Goal: Task Accomplishment & Management: Complete application form

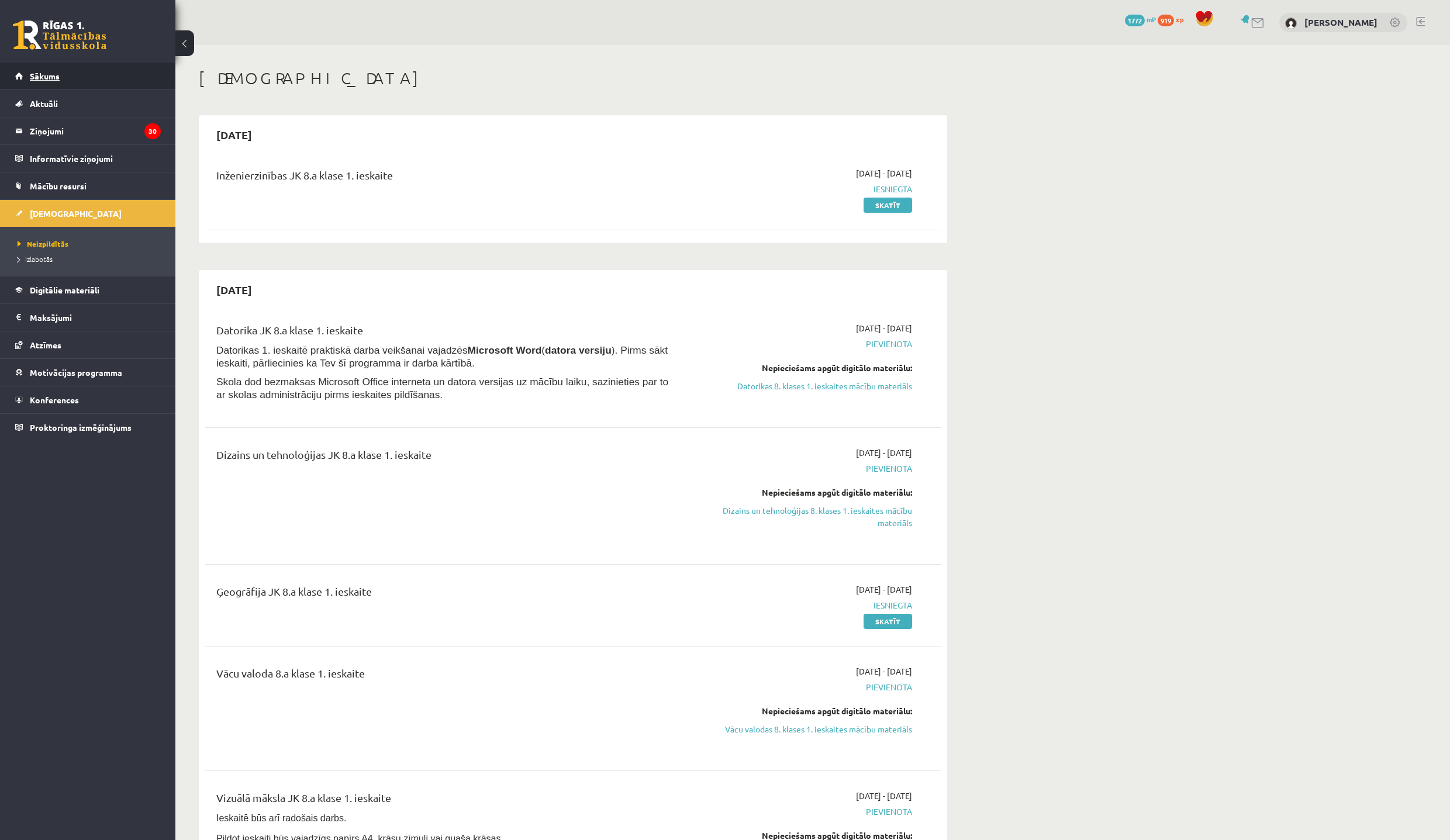
click at [34, 73] on span "Sākums" at bounding box center [44, 76] width 29 height 10
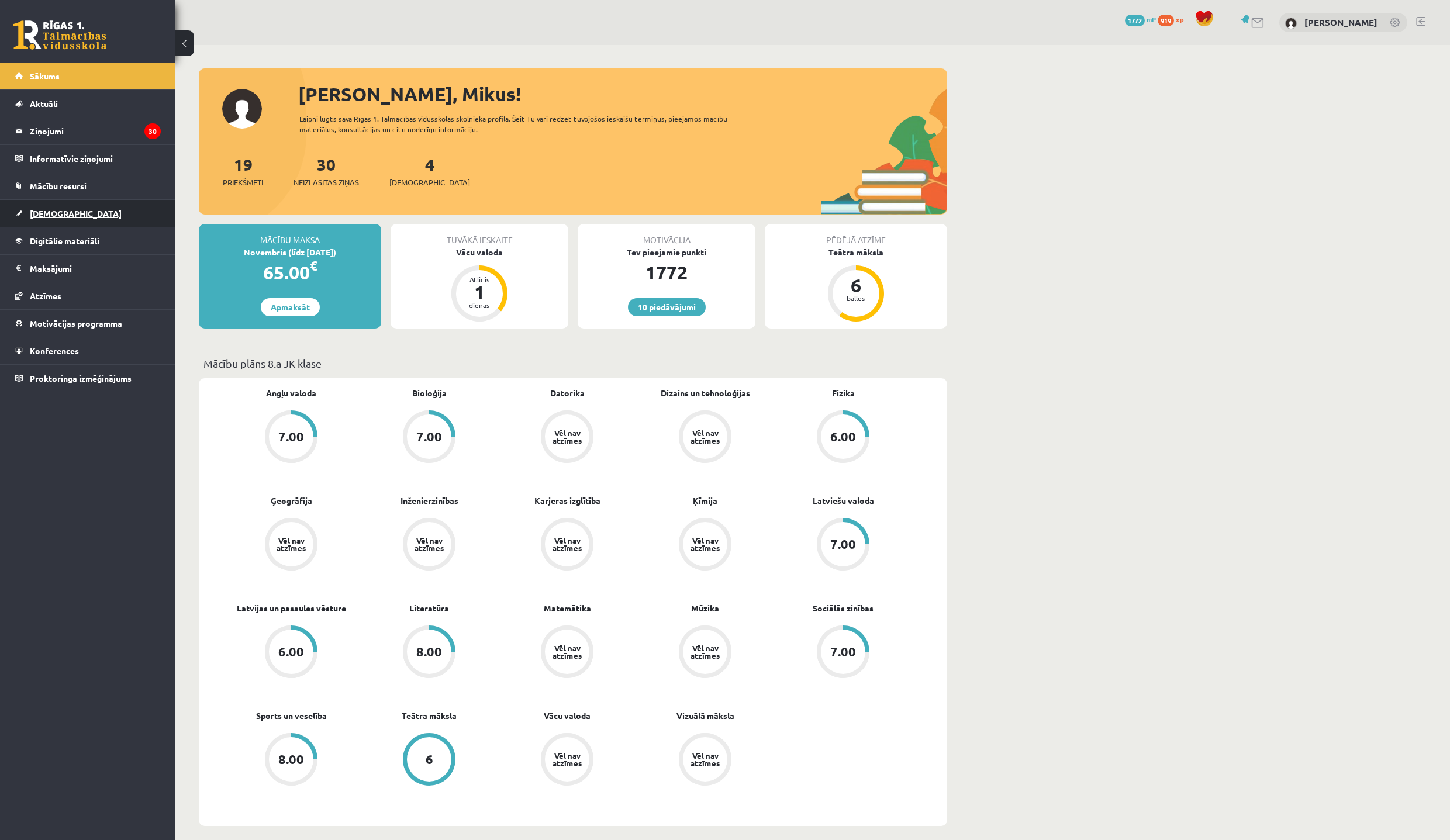
click at [39, 217] on span "[DEMOGRAPHIC_DATA]" at bounding box center [75, 213] width 91 height 10
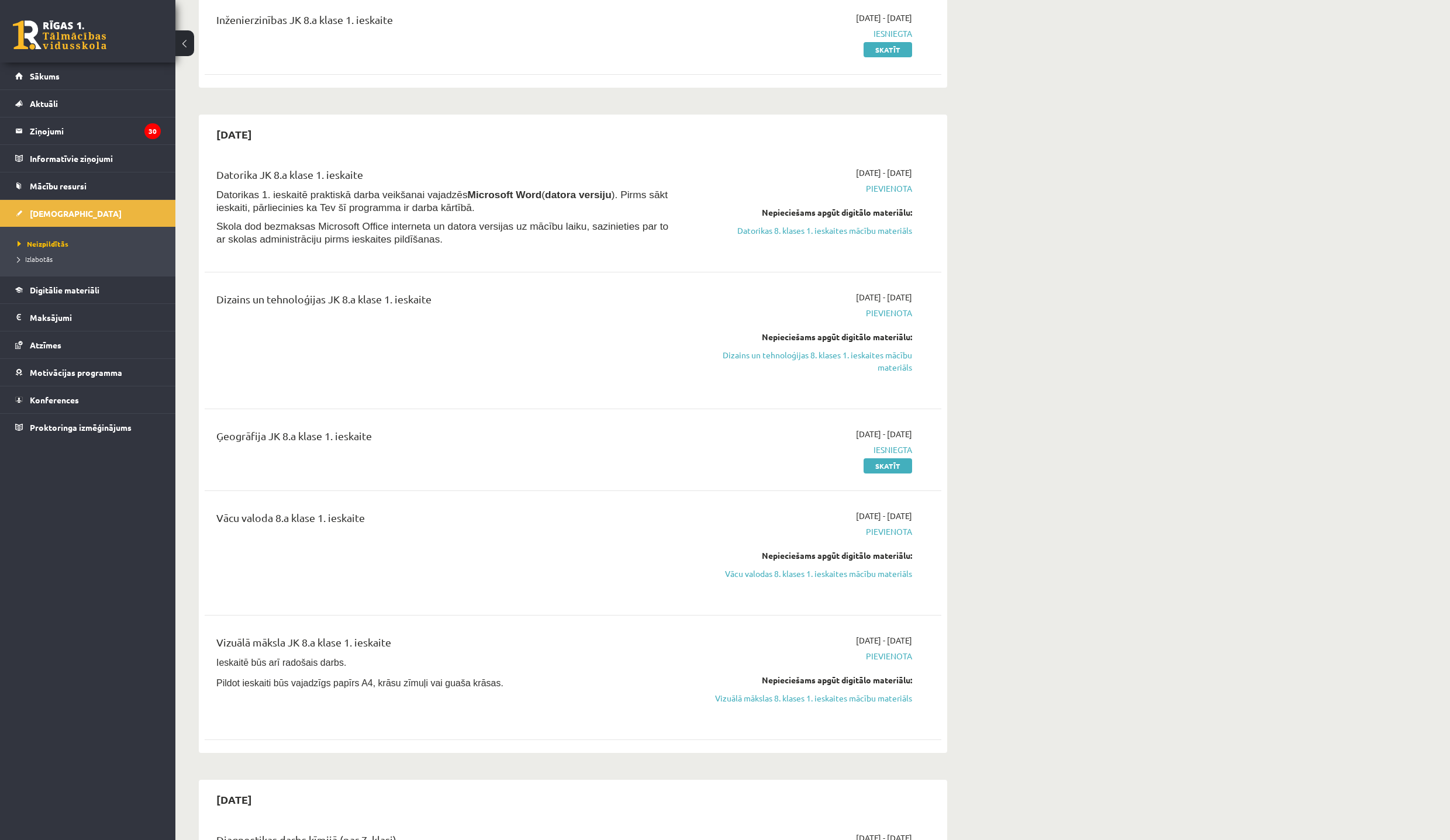
scroll to position [234, 0]
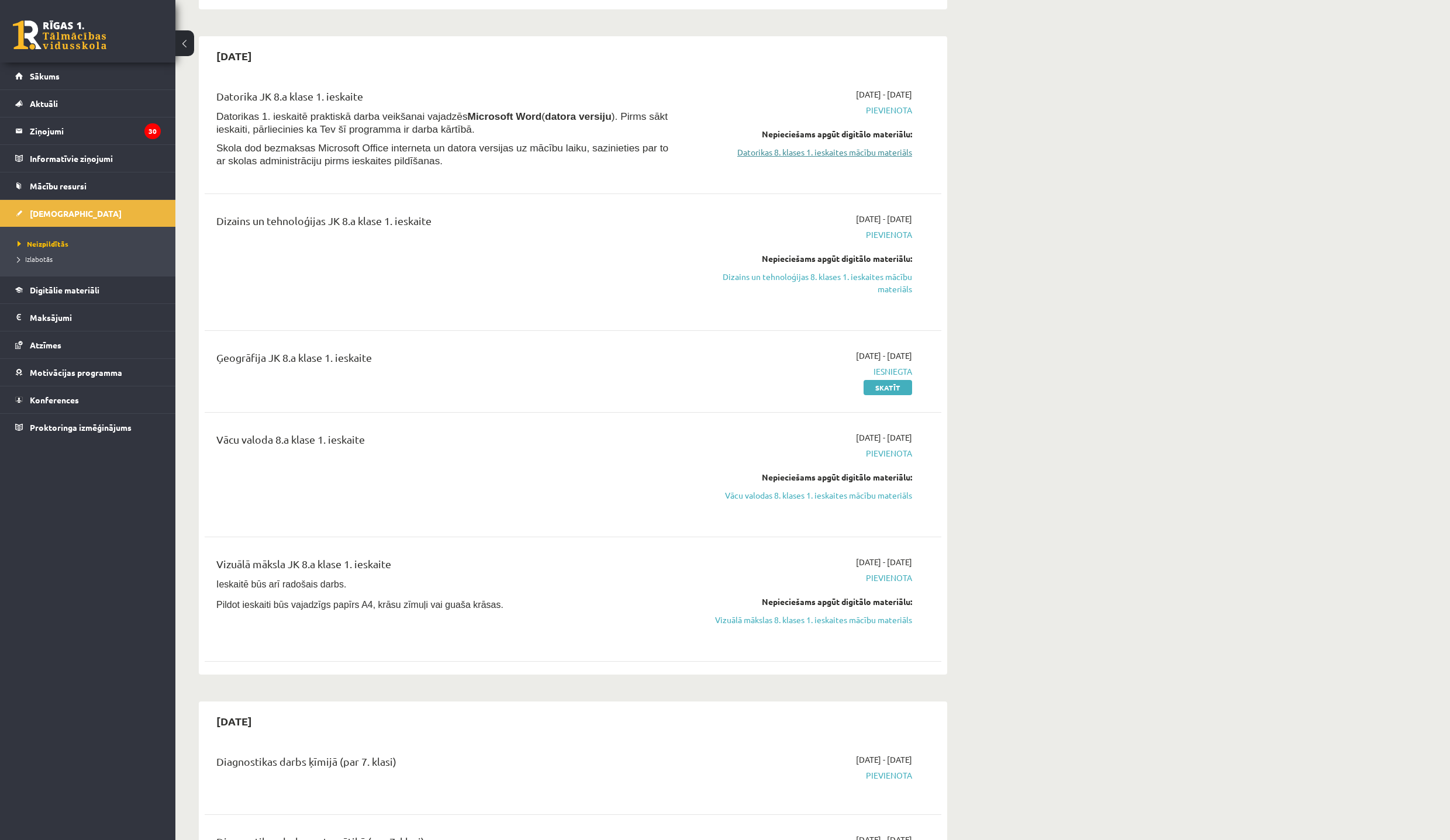
click at [764, 150] on link "Datorikas 8. klases 1. ieskaites mācību materiāls" at bounding box center [801, 152] width 220 height 12
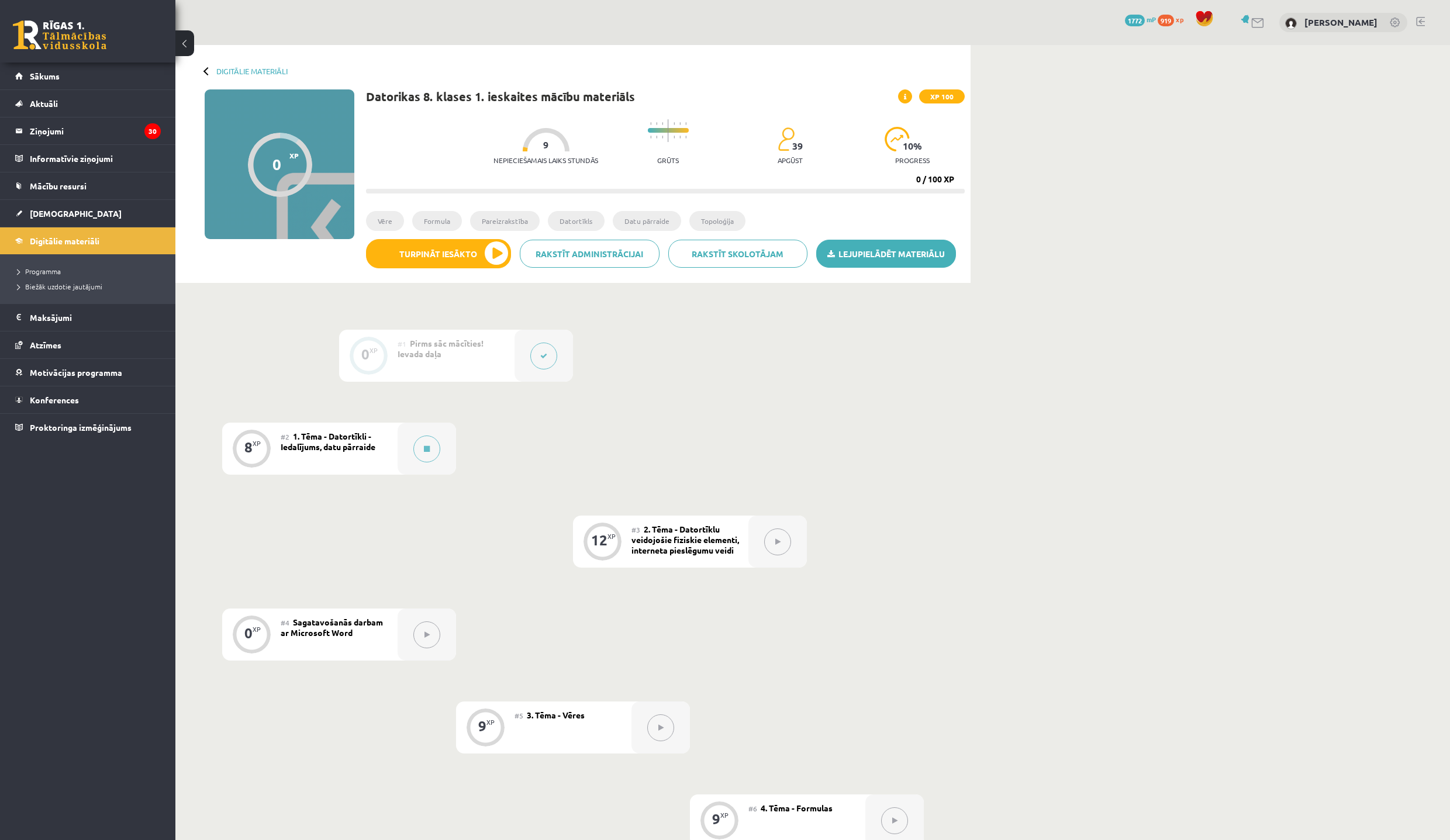
click at [903, 259] on link "Lejupielādēt materiālu" at bounding box center [886, 253] width 140 height 28
click at [351, 442] on div "#2 1. Tēma - Datortīkli - Iedalījums, datu pārraide" at bounding box center [339, 448] width 117 height 52
click at [429, 449] on icon at bounding box center [426, 449] width 6 height 7
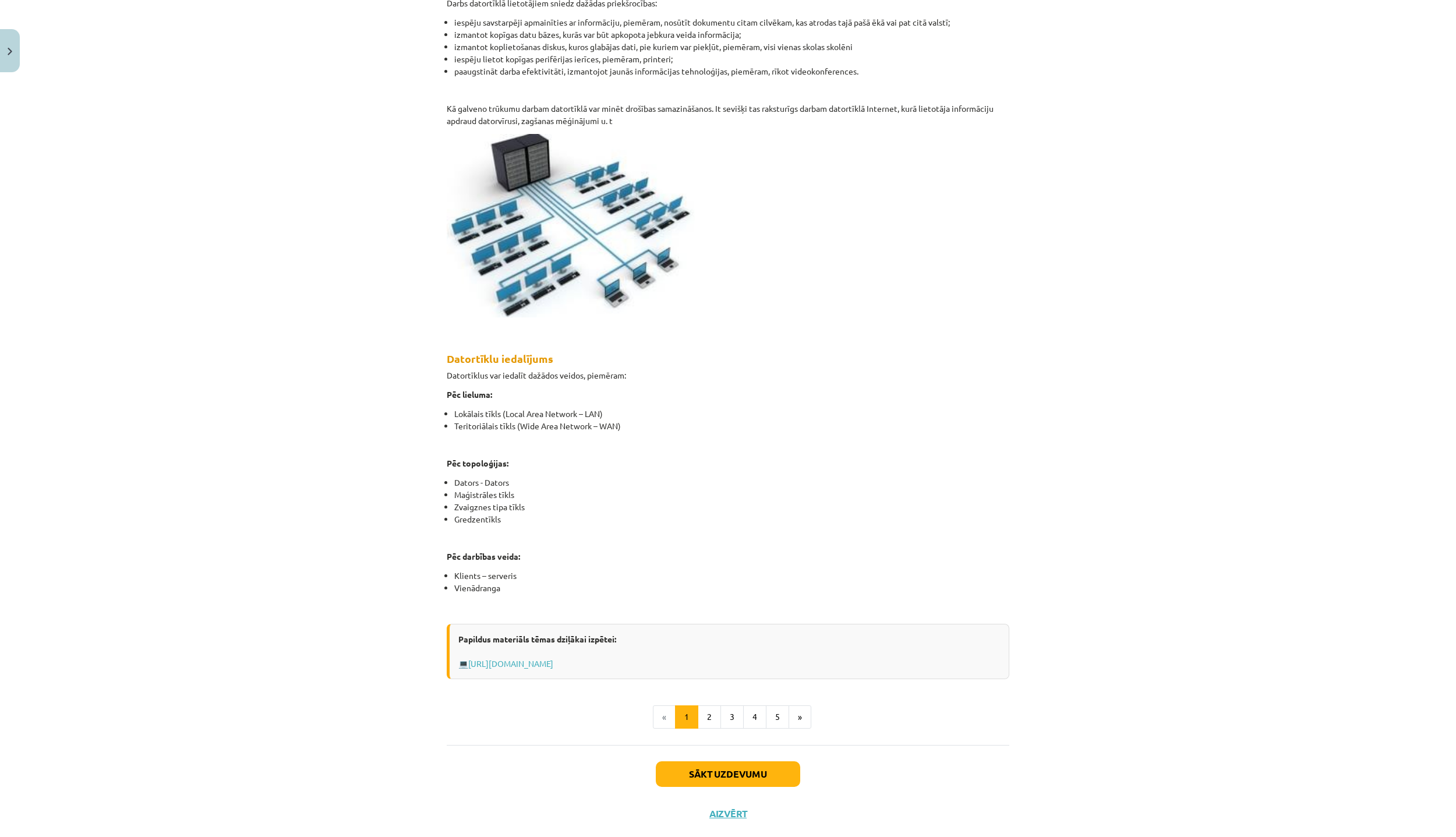
scroll to position [308, 0]
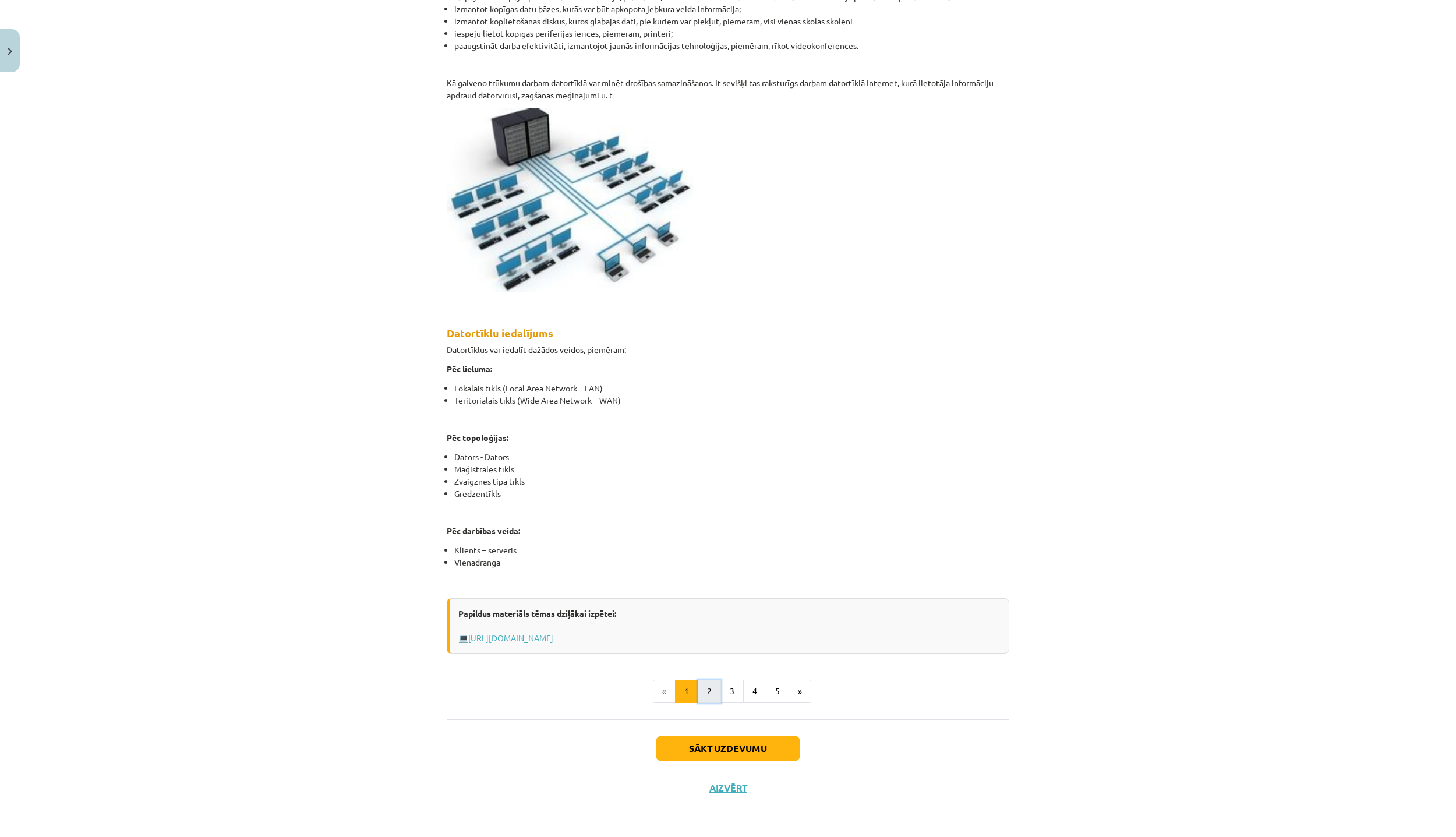
click at [697, 686] on button "2" at bounding box center [709, 691] width 23 height 23
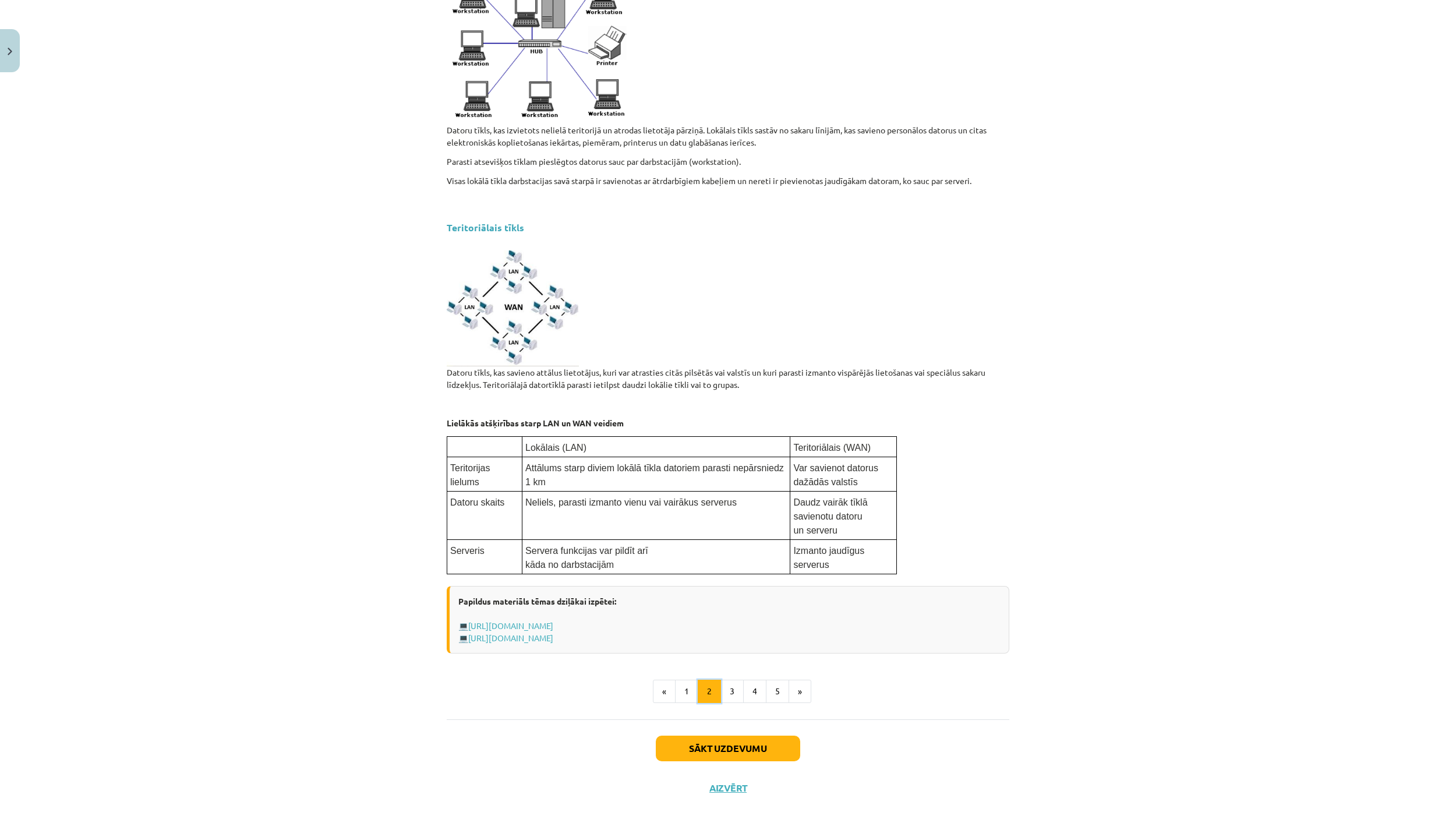
scroll to position [208, 0]
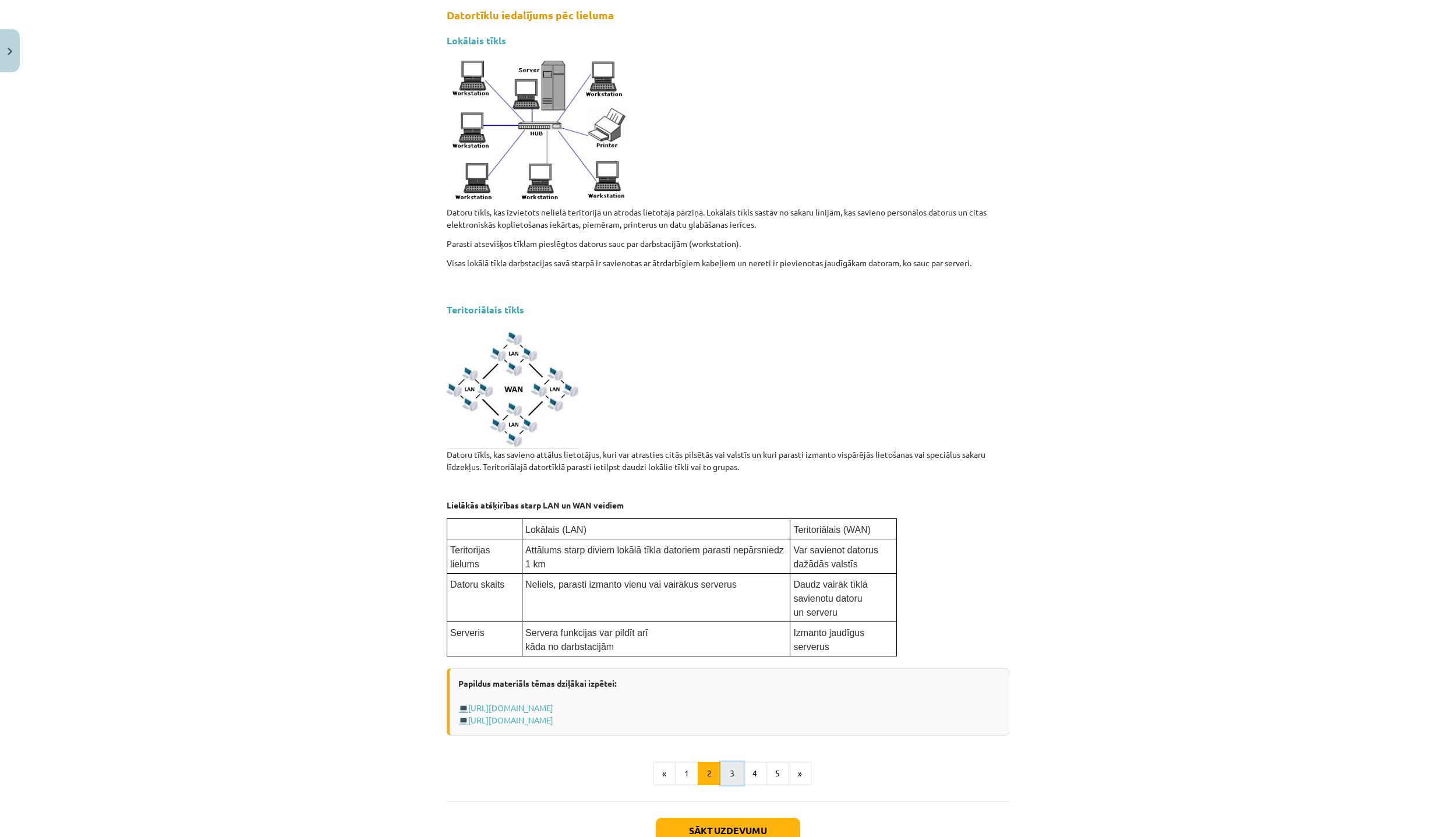
click at [726, 773] on button "3" at bounding box center [732, 773] width 23 height 23
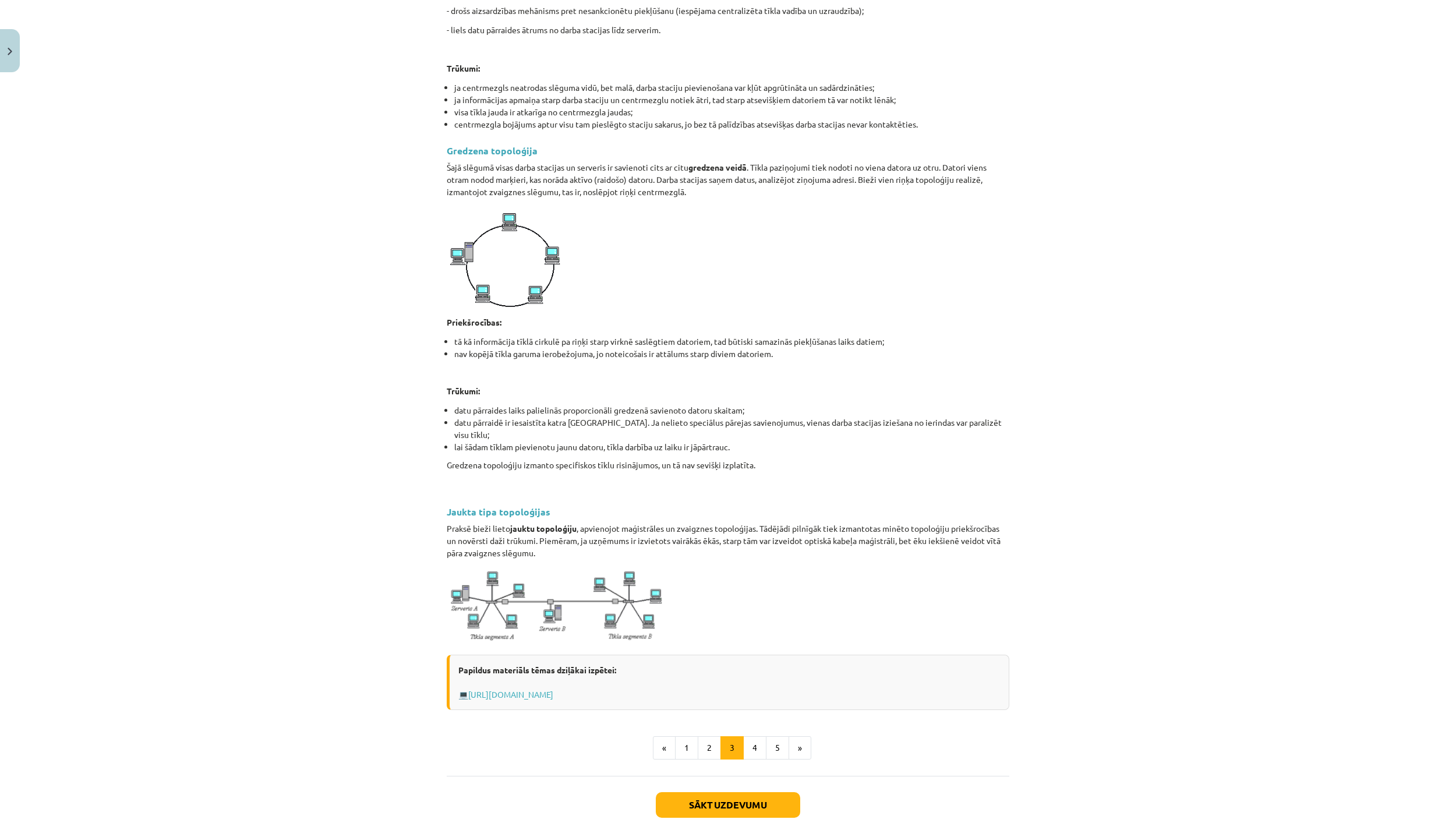
scroll to position [919, 0]
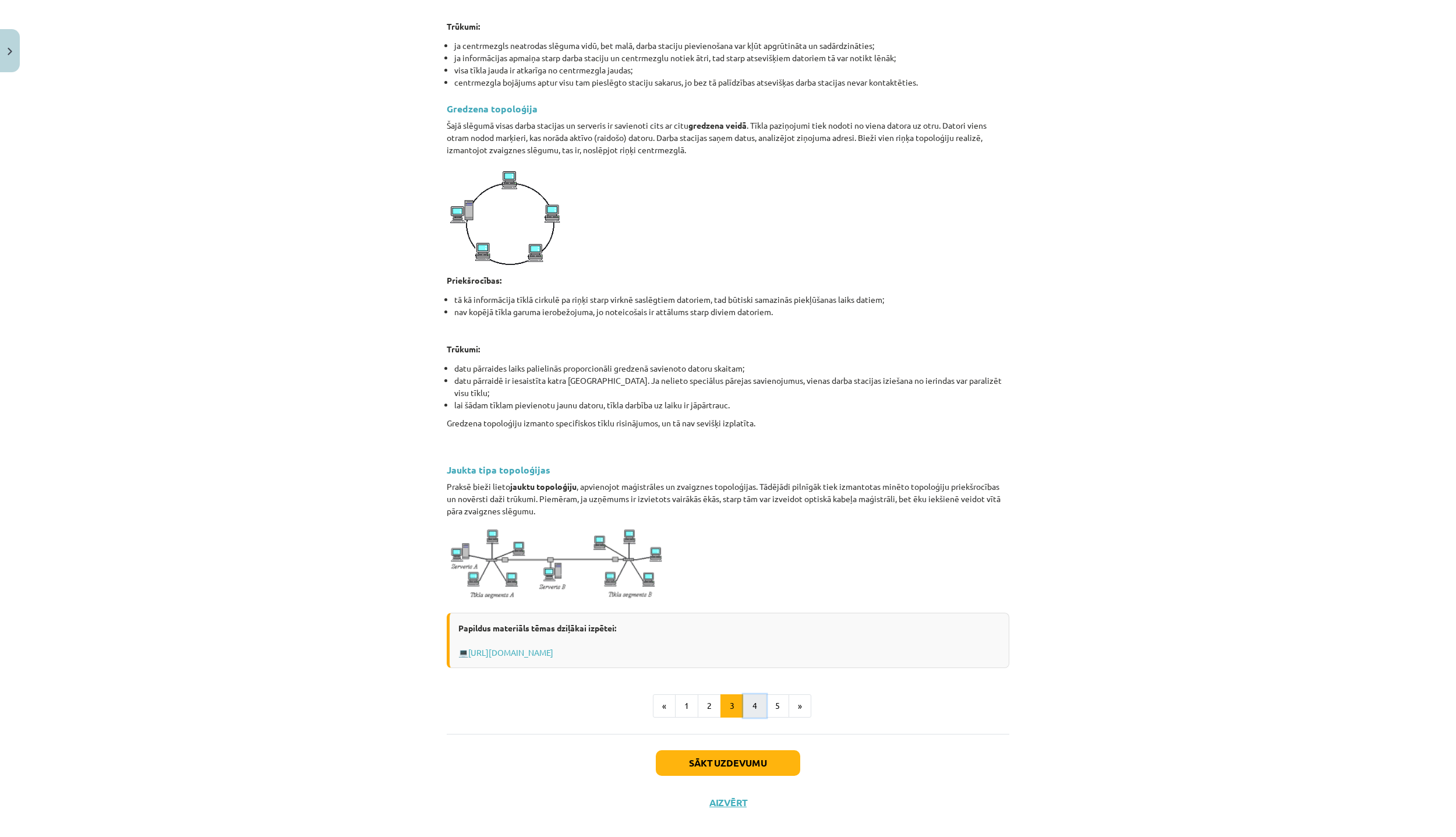
click at [751, 694] on button "4" at bounding box center [755, 705] width 23 height 23
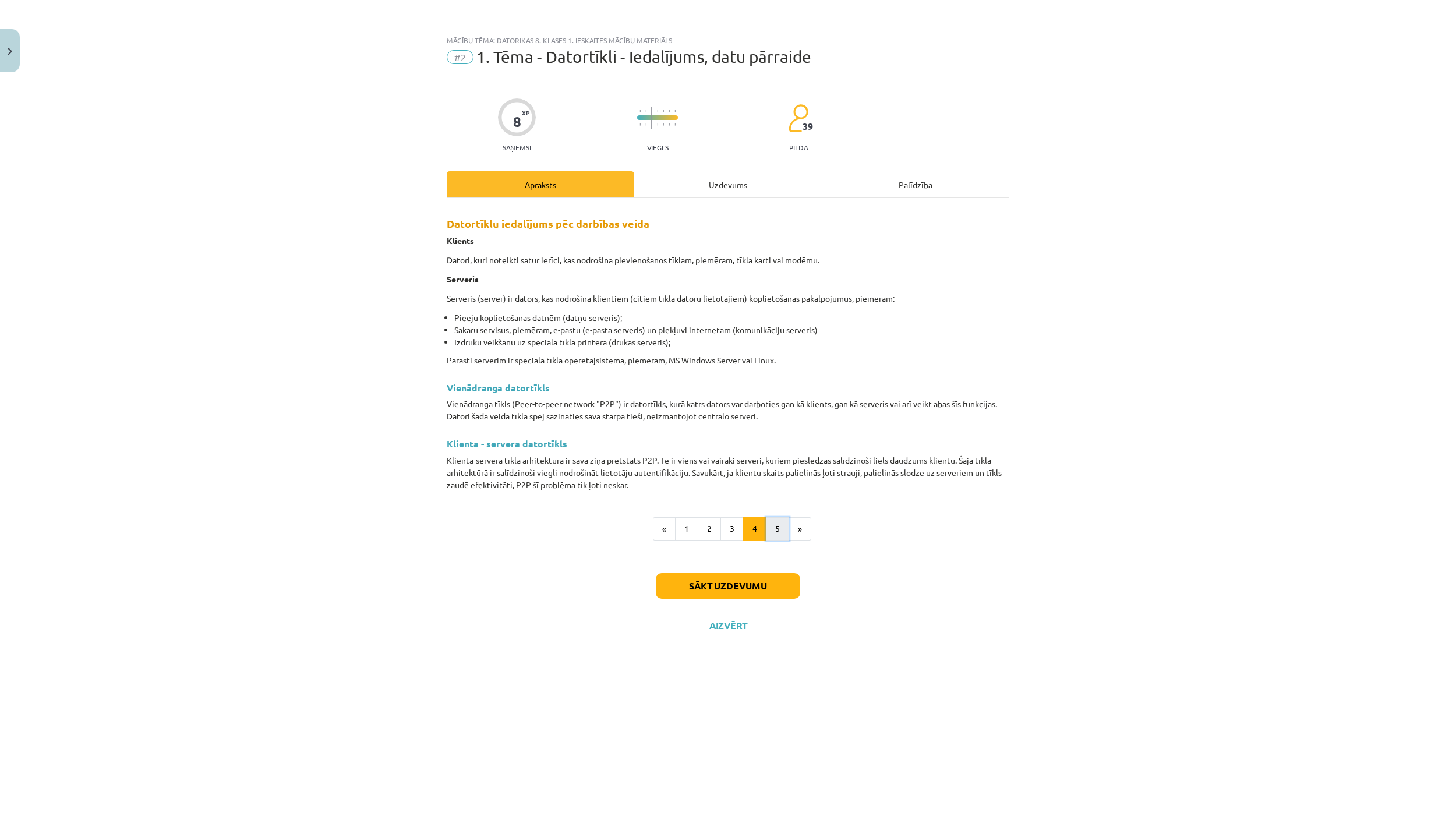
click at [776, 522] on button "5" at bounding box center [777, 529] width 23 height 23
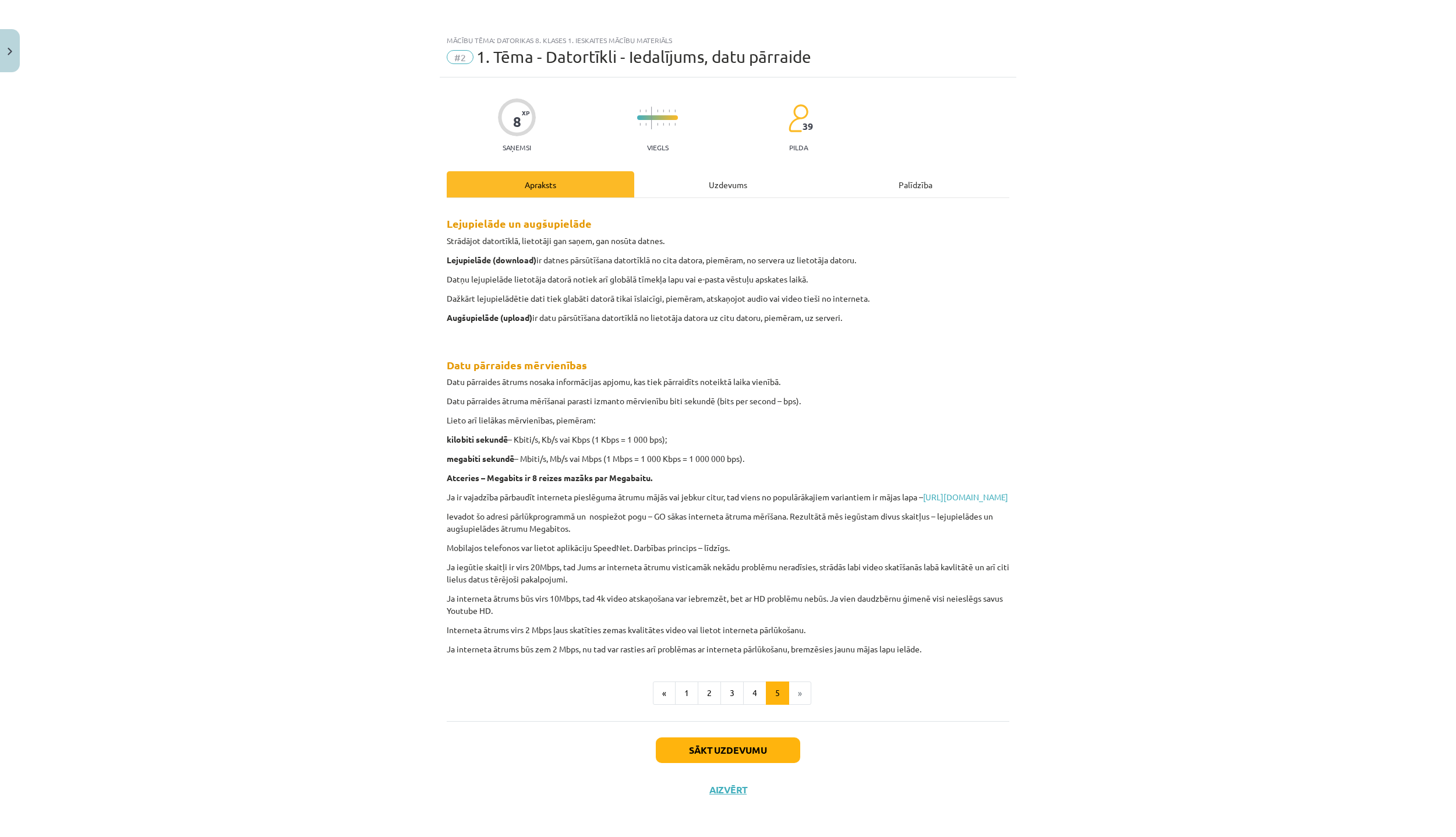
click at [793, 705] on li "»" at bounding box center [801, 693] width 22 height 23
click at [713, 759] on button "Sākt uzdevumu" at bounding box center [728, 750] width 144 height 25
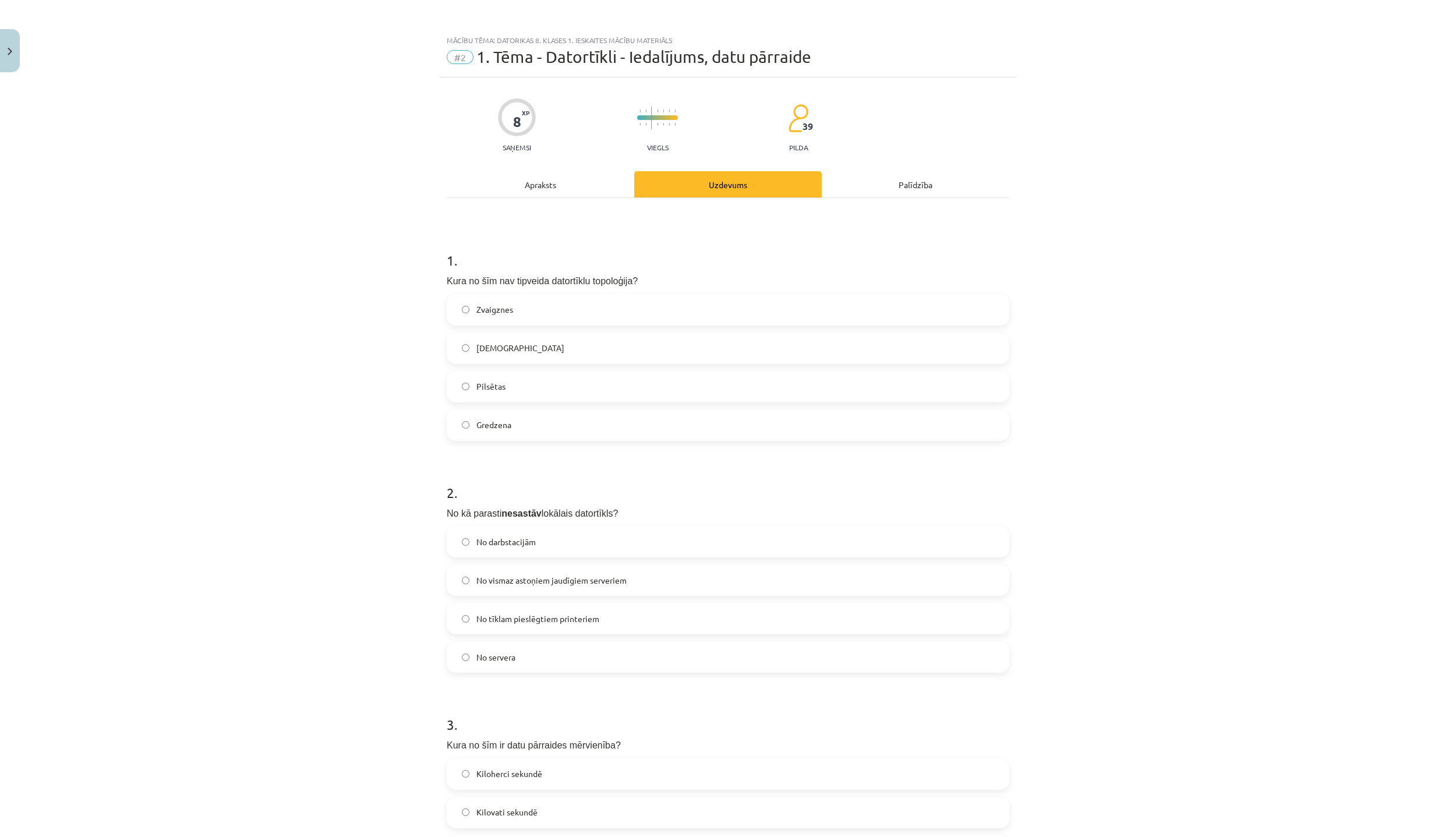
click at [574, 390] on label "Pilsētas" at bounding box center [728, 387] width 560 height 29
click at [551, 590] on label "No vismaz astoņiem jaudīgiem serveriem" at bounding box center [728, 580] width 560 height 29
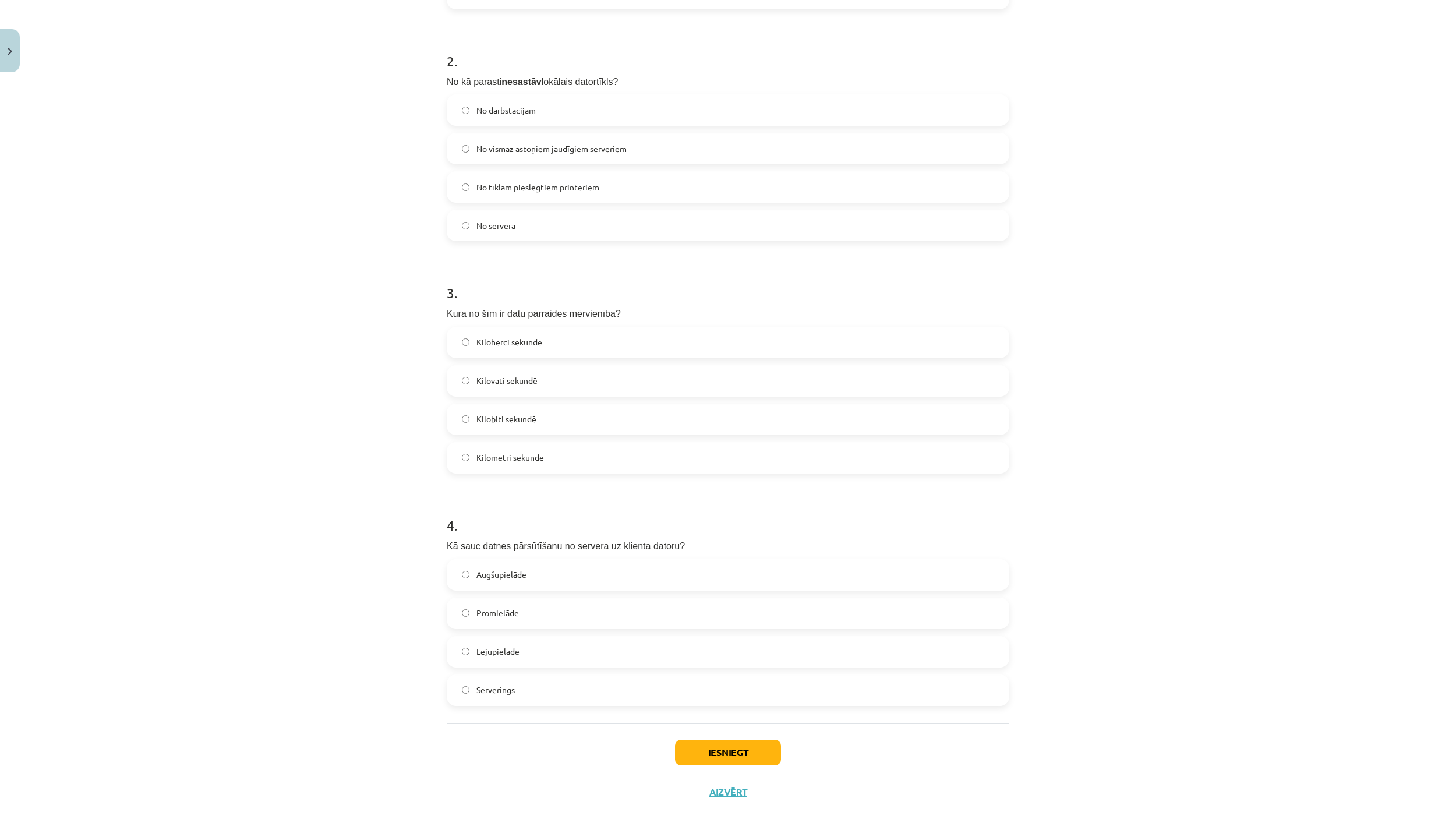
scroll to position [436, 0]
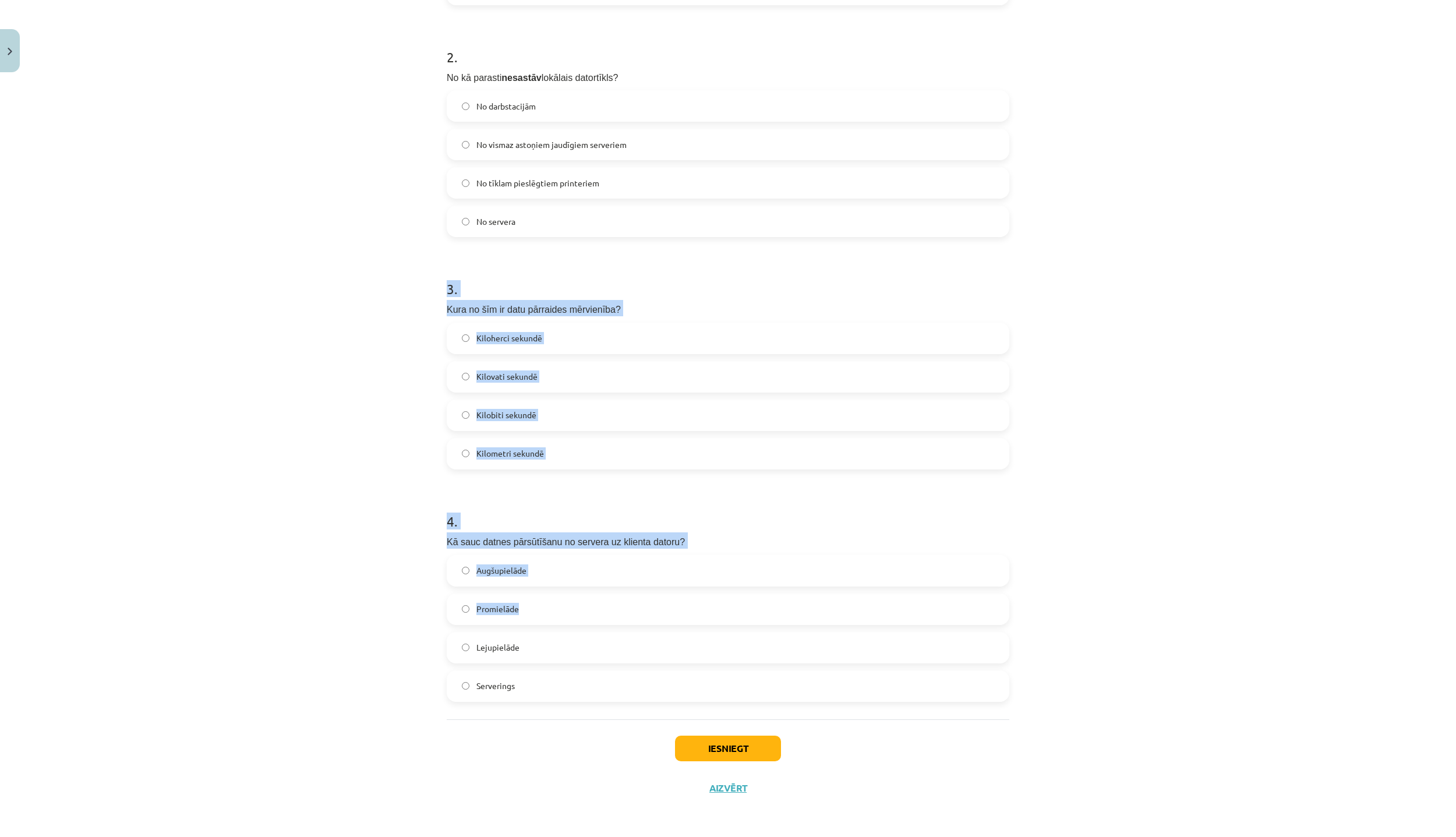
drag, startPoint x: 436, startPoint y: 269, endPoint x: 816, endPoint y: 587, distance: 495.5
click at [816, 587] on div "8 XP Saņemsi Viegls 39 pilda Apraksts Uzdevums Palīdzība 1 . Kura no šīm nav ti…" at bounding box center [728, 224] width 577 height 1166
drag, startPoint x: 1010, startPoint y: 541, endPoint x: 942, endPoint y: 501, distance: 78.9
click at [1010, 539] on div "8 XP Saņemsi Viegls 39 pilda Apraksts Uzdevums Palīdzība 1 . Kura no šīm nav ti…" at bounding box center [728, 224] width 577 height 1166
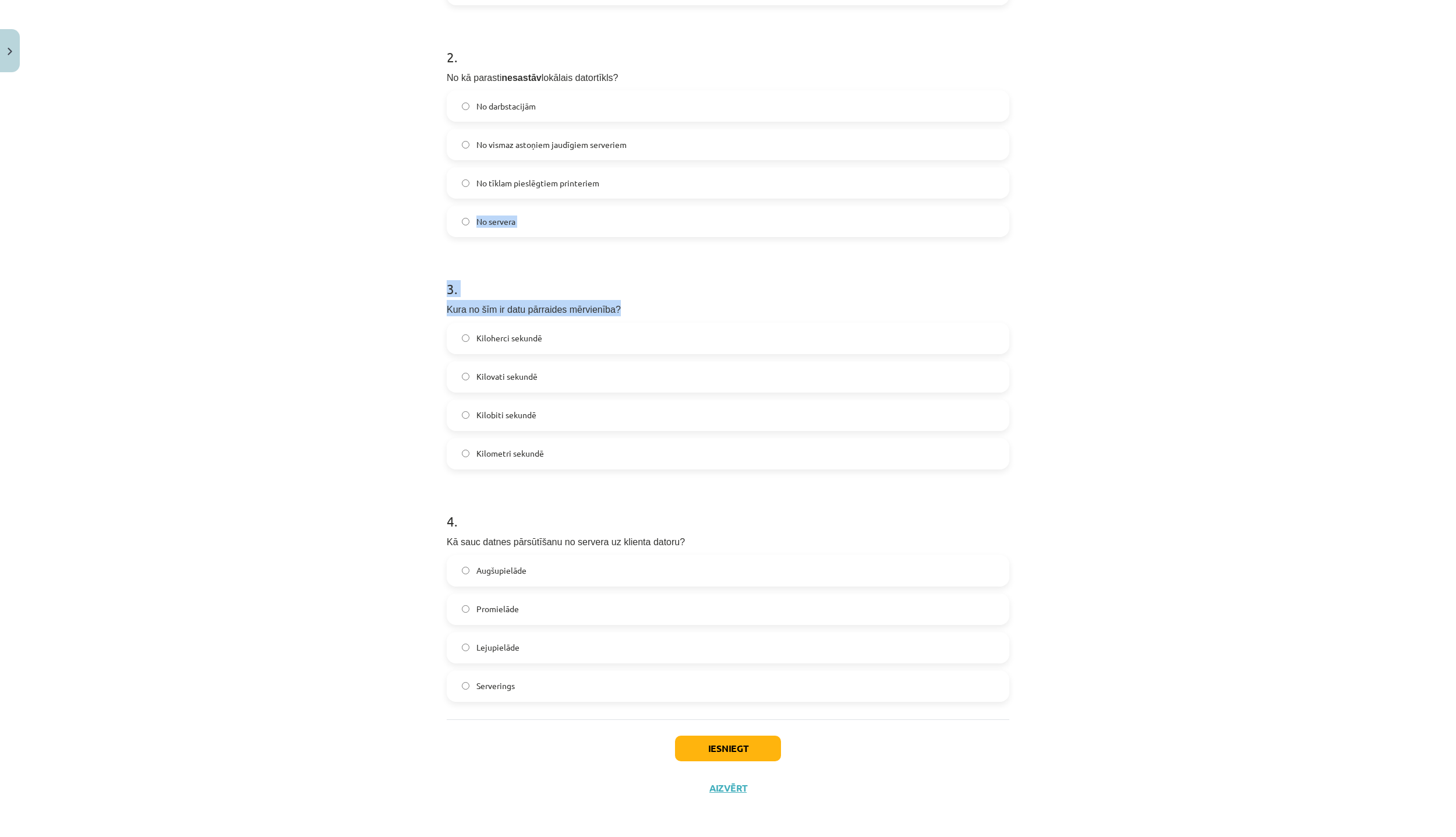
drag, startPoint x: 1373, startPoint y: 191, endPoint x: 1257, endPoint y: 318, distance: 172.0
click at [1257, 318] on div "Mācību tēma: Datorikas 8. klases 1. ieskaites mācību materiāls #2 1. Tēma - Dat…" at bounding box center [728, 418] width 1456 height 837
click at [897, 265] on h1 "3 ." at bounding box center [728, 279] width 563 height 36
click at [578, 300] on p "Kura no šīm ir datu pārraides mērvienība?" at bounding box center [728, 308] width 563 height 17
click at [601, 416] on label "Kilobiti sekundē" at bounding box center [728, 415] width 560 height 29
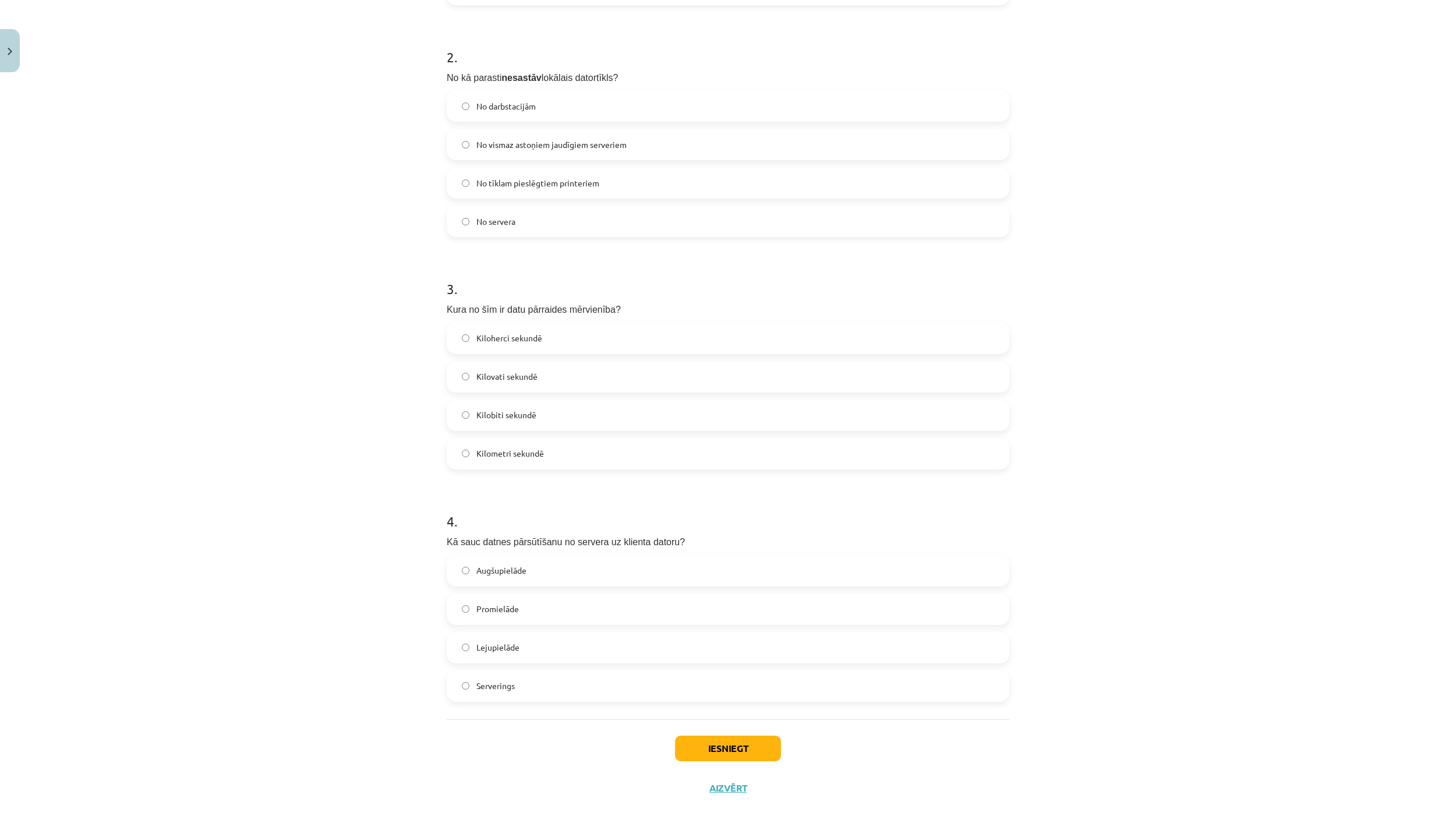
click at [522, 639] on label "Lejupielāde" at bounding box center [728, 648] width 560 height 29
click at [733, 748] on button "Iesniegt" at bounding box center [728, 748] width 106 height 25
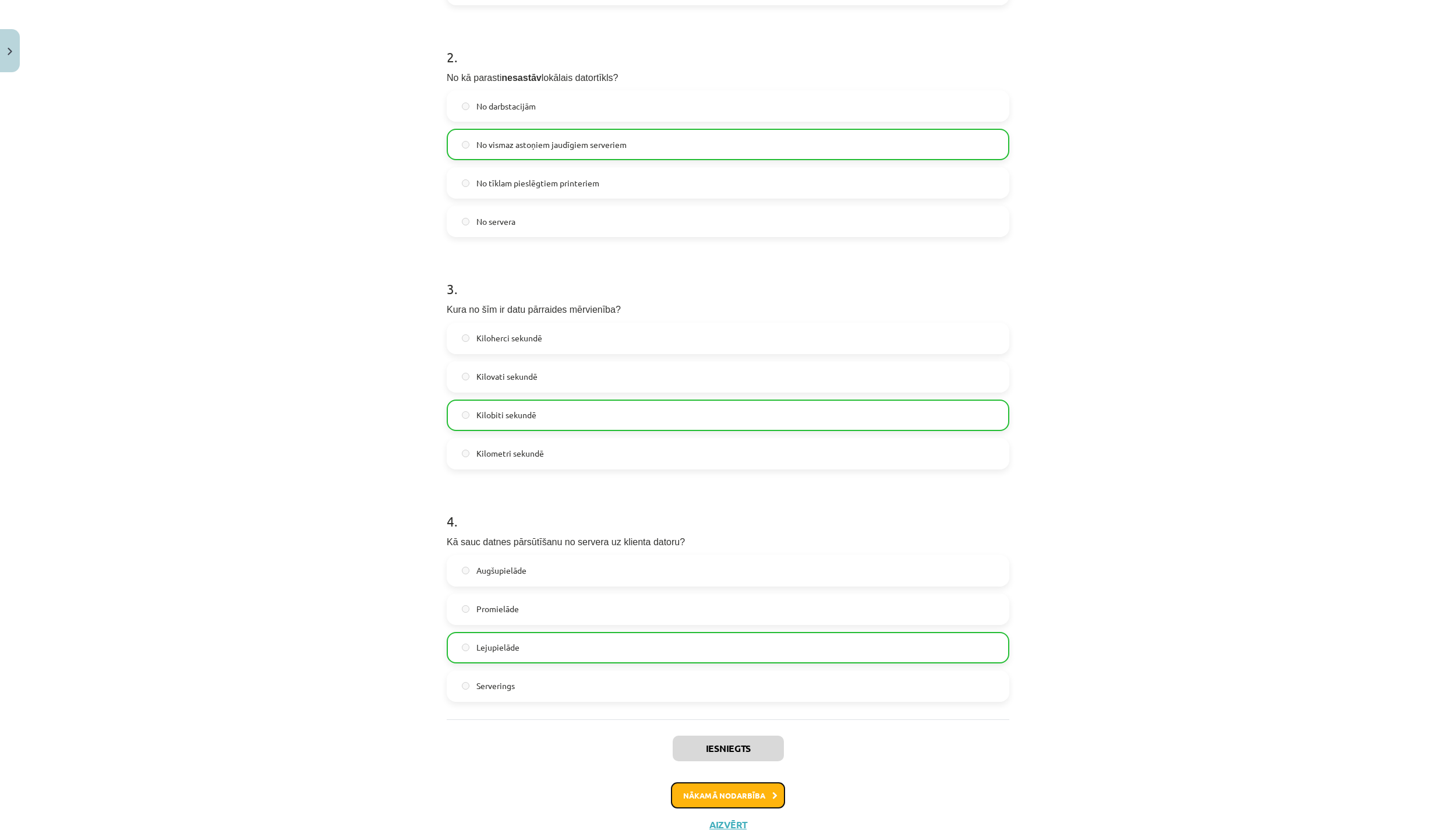
click at [742, 797] on button "Nākamā nodarbība" at bounding box center [728, 796] width 114 height 27
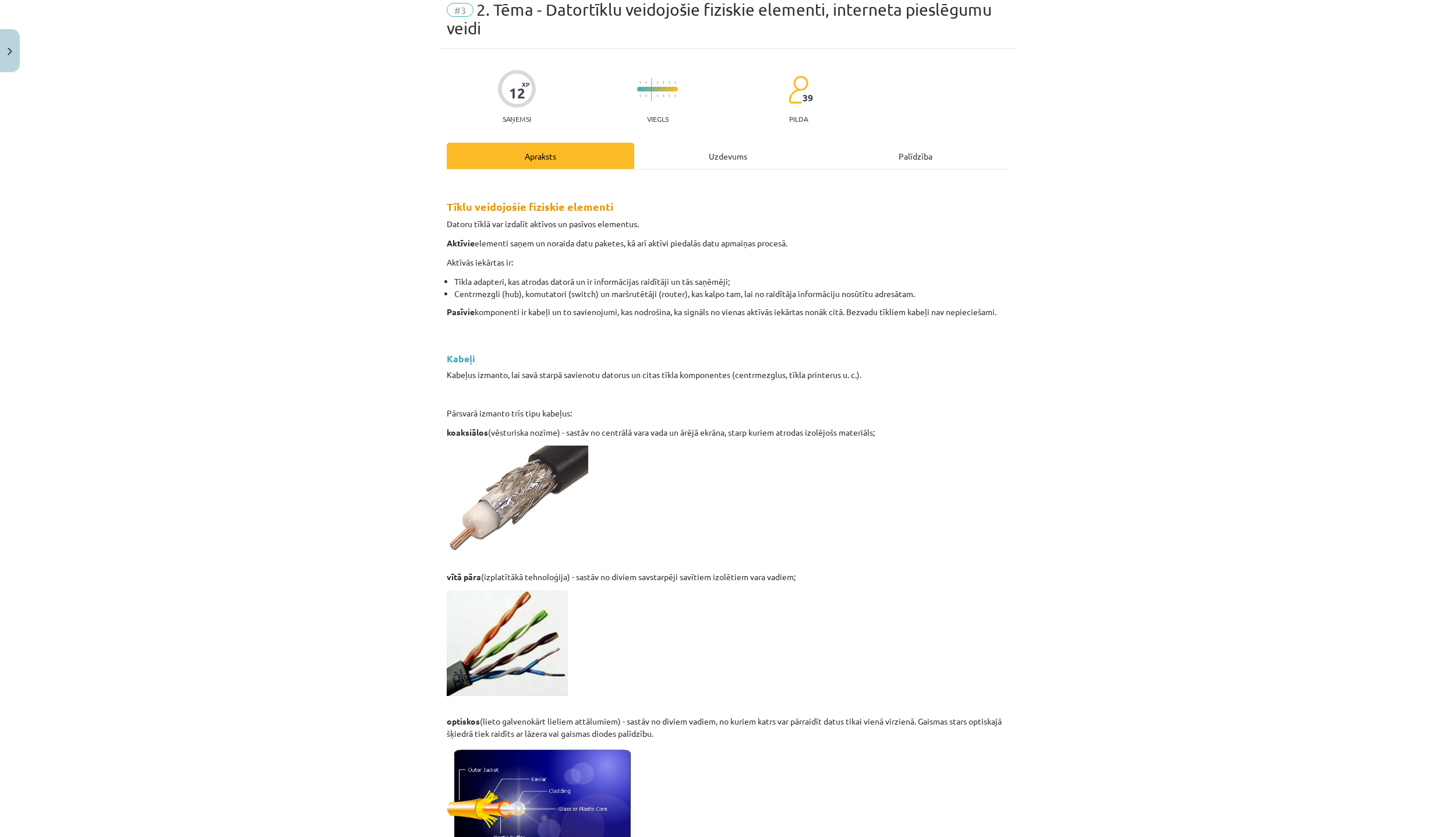
scroll to position [29, 0]
